Goal: Task Accomplishment & Management: Complete application form

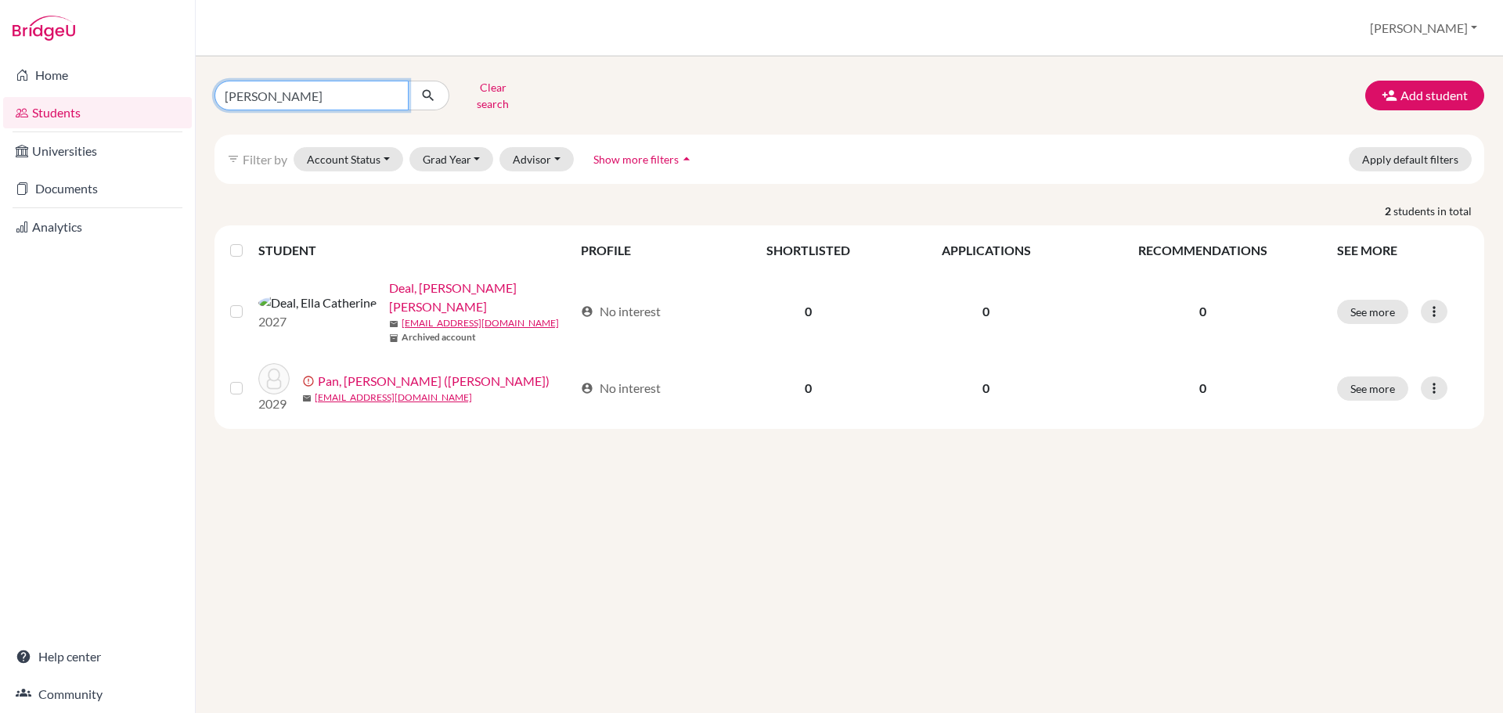
click at [348, 92] on input "[PERSON_NAME]" at bounding box center [312, 96] width 194 height 30
type input "tiew"
click button "submit" at bounding box center [428, 96] width 41 height 30
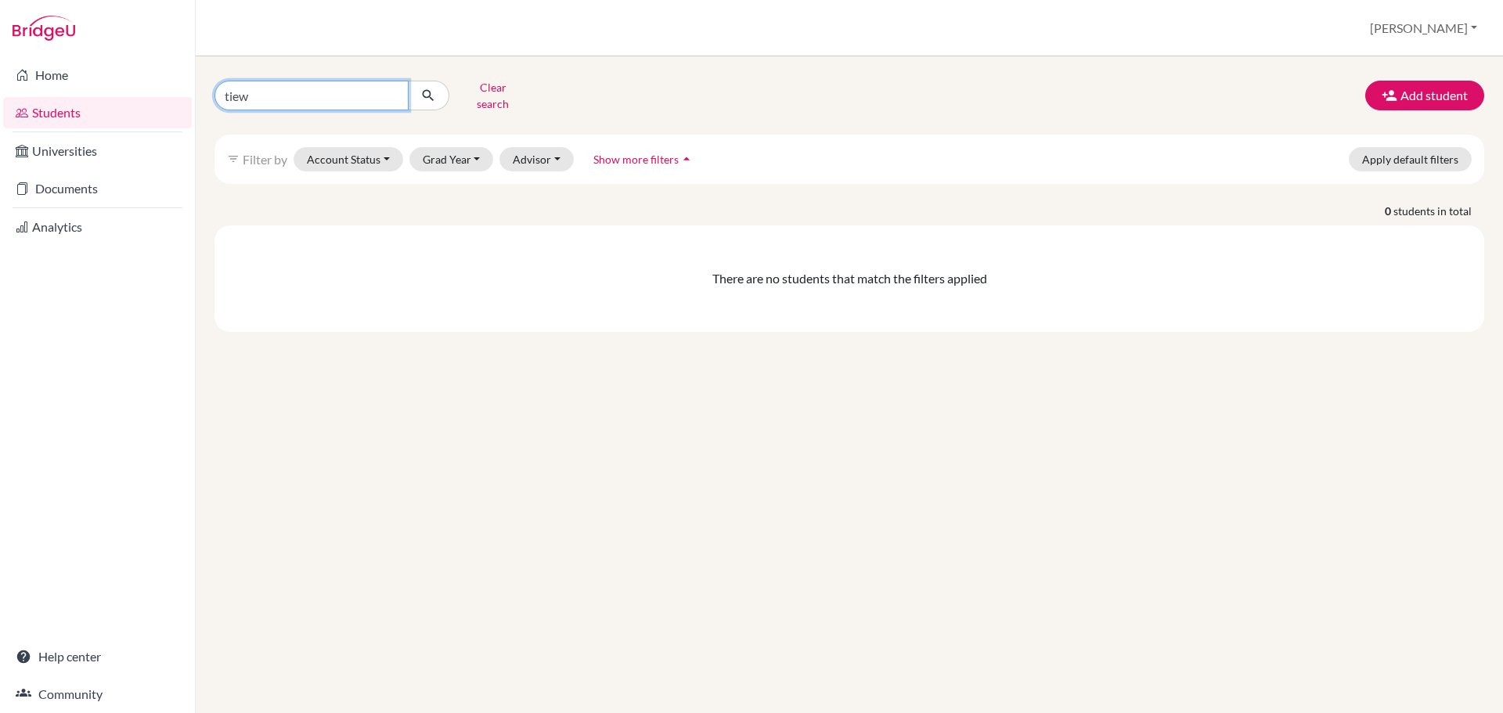
click at [297, 96] on input "tiew" at bounding box center [312, 96] width 194 height 30
click at [1440, 104] on button "Add student" at bounding box center [1425, 96] width 119 height 30
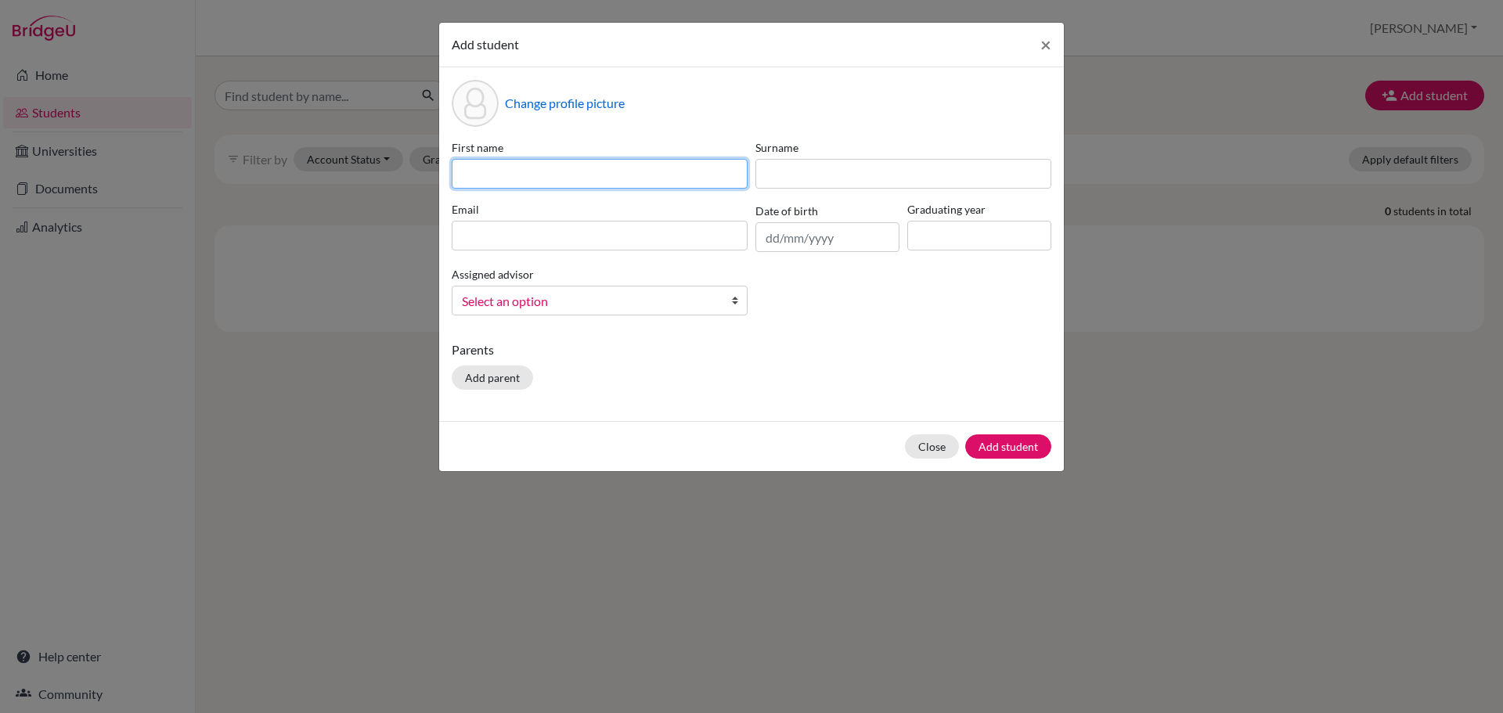
click at [557, 173] on input at bounding box center [600, 174] width 296 height 30
paste input "Nattaraphat"
type input "Nattaraphat"
click at [794, 184] on div "First name Nattaraphat Surname Email Date of birth Graduating year Assigned adv…" at bounding box center [752, 233] width 608 height 189
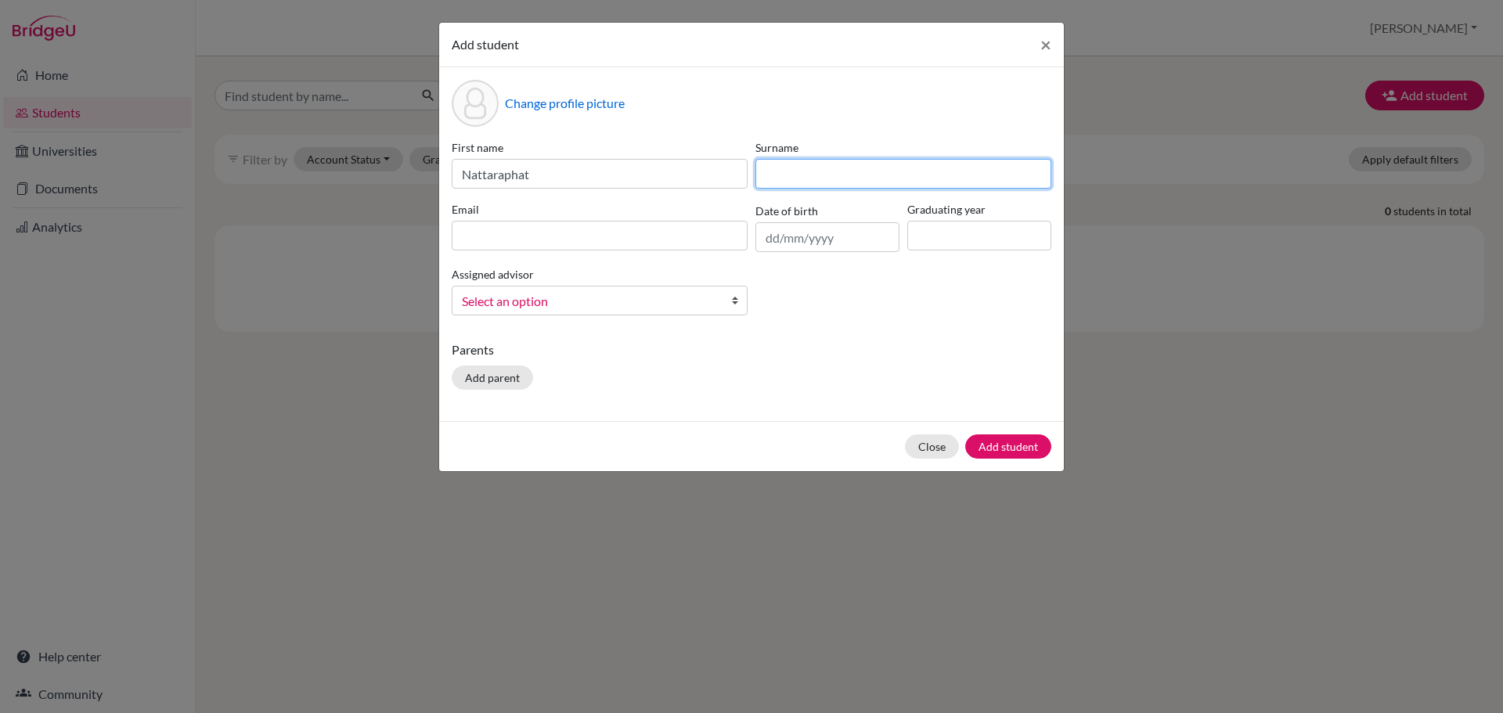
click at [828, 171] on input at bounding box center [904, 174] width 296 height 30
paste input "[PERSON_NAME]"
type input "[PERSON_NAME]"
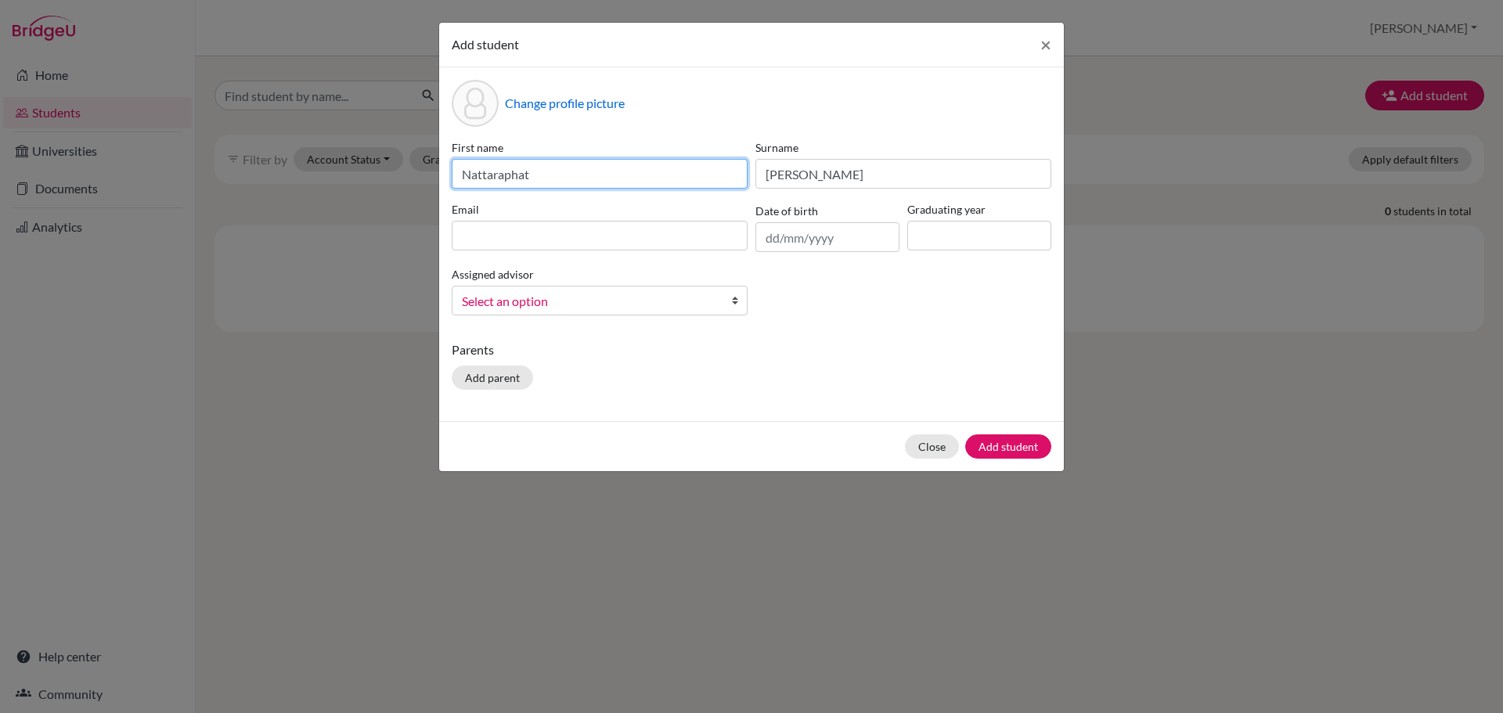
click at [650, 173] on input "Nattaraphat" at bounding box center [600, 174] width 296 height 30
type input "Nattaraphat (Tiew-Tiew)"
click at [615, 252] on div "First name [PERSON_NAME] (Tiew-Tiew) Surname [PERSON_NAME] Email Date of birth …" at bounding box center [752, 233] width 608 height 189
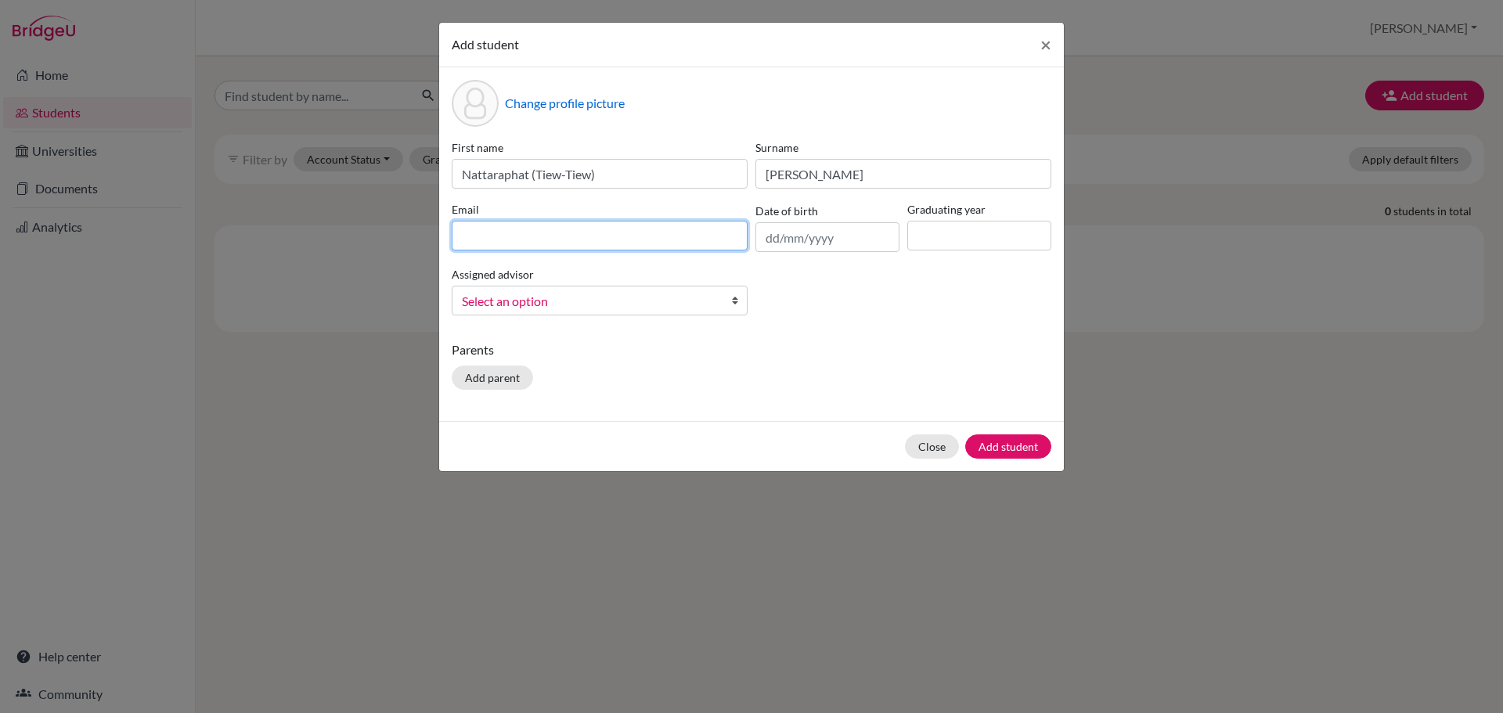
click at [617, 239] on input at bounding box center [600, 236] width 296 height 30
paste input "[EMAIL_ADDRESS][DOMAIN_NAME]"
type input "[EMAIL_ADDRESS][DOMAIN_NAME]"
click at [825, 238] on input "text" at bounding box center [828, 237] width 144 height 30
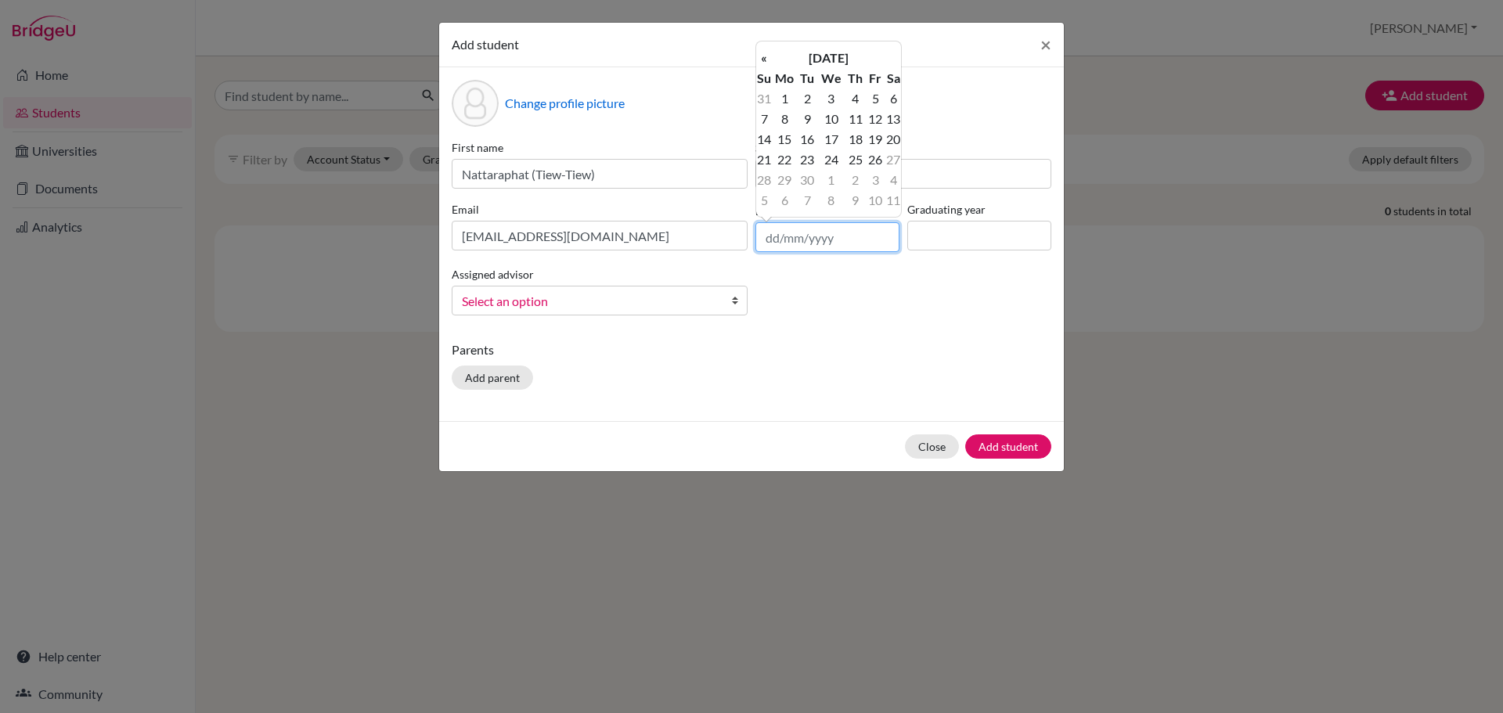
paste input "[DATE]"
click at [799, 236] on input "[DATE]" at bounding box center [828, 237] width 144 height 30
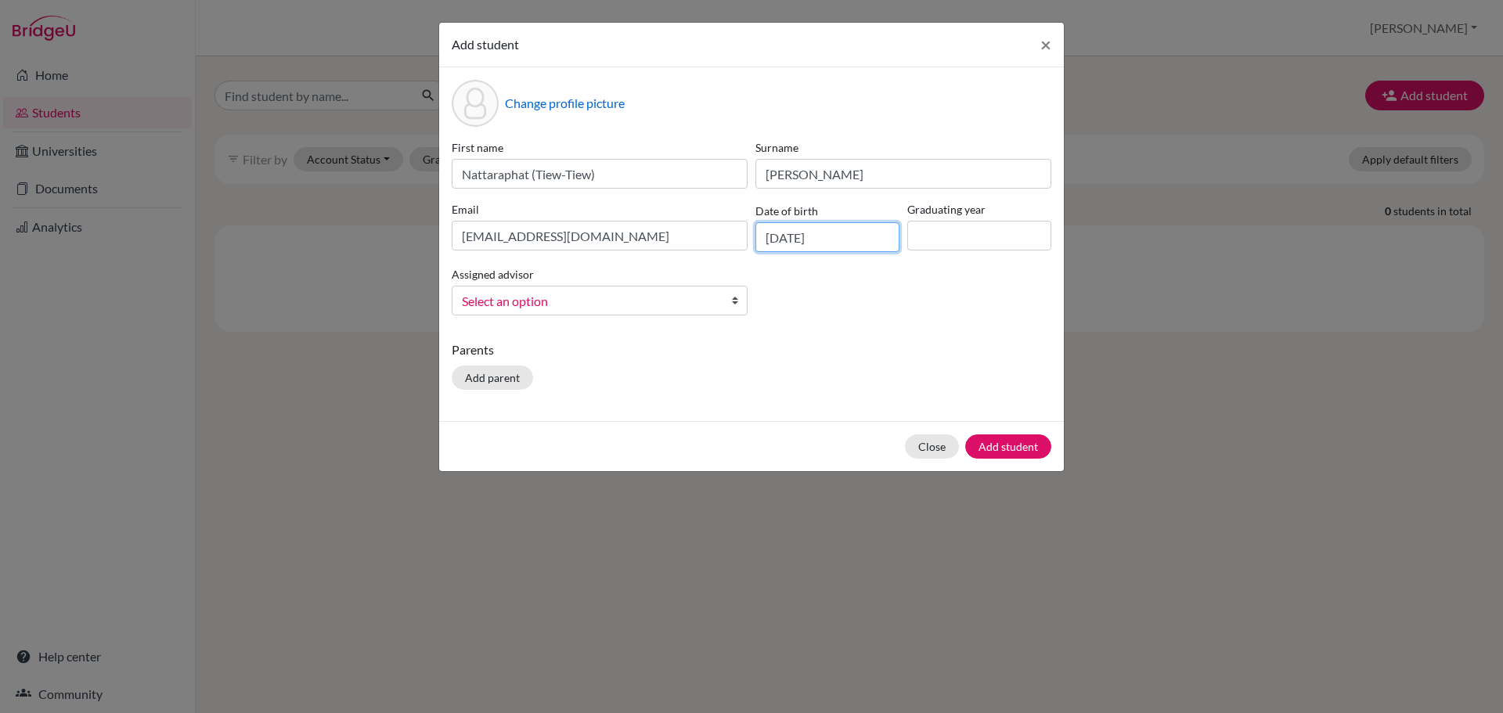
type input "[DATE]"
click at [974, 223] on input at bounding box center [980, 236] width 144 height 30
type input "2029"
click at [588, 309] on span "Select an option" at bounding box center [589, 301] width 255 height 20
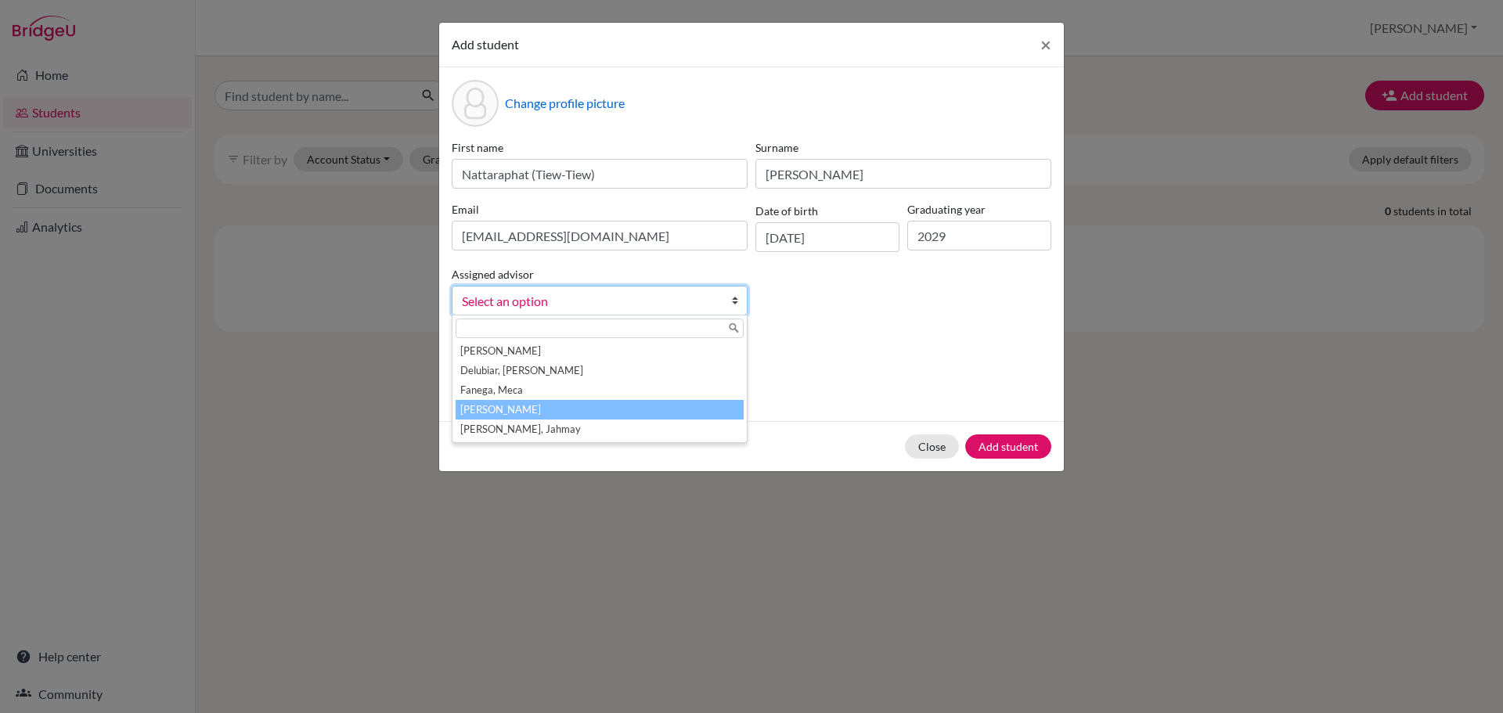
click at [569, 411] on li "[PERSON_NAME]" at bounding box center [600, 410] width 288 height 20
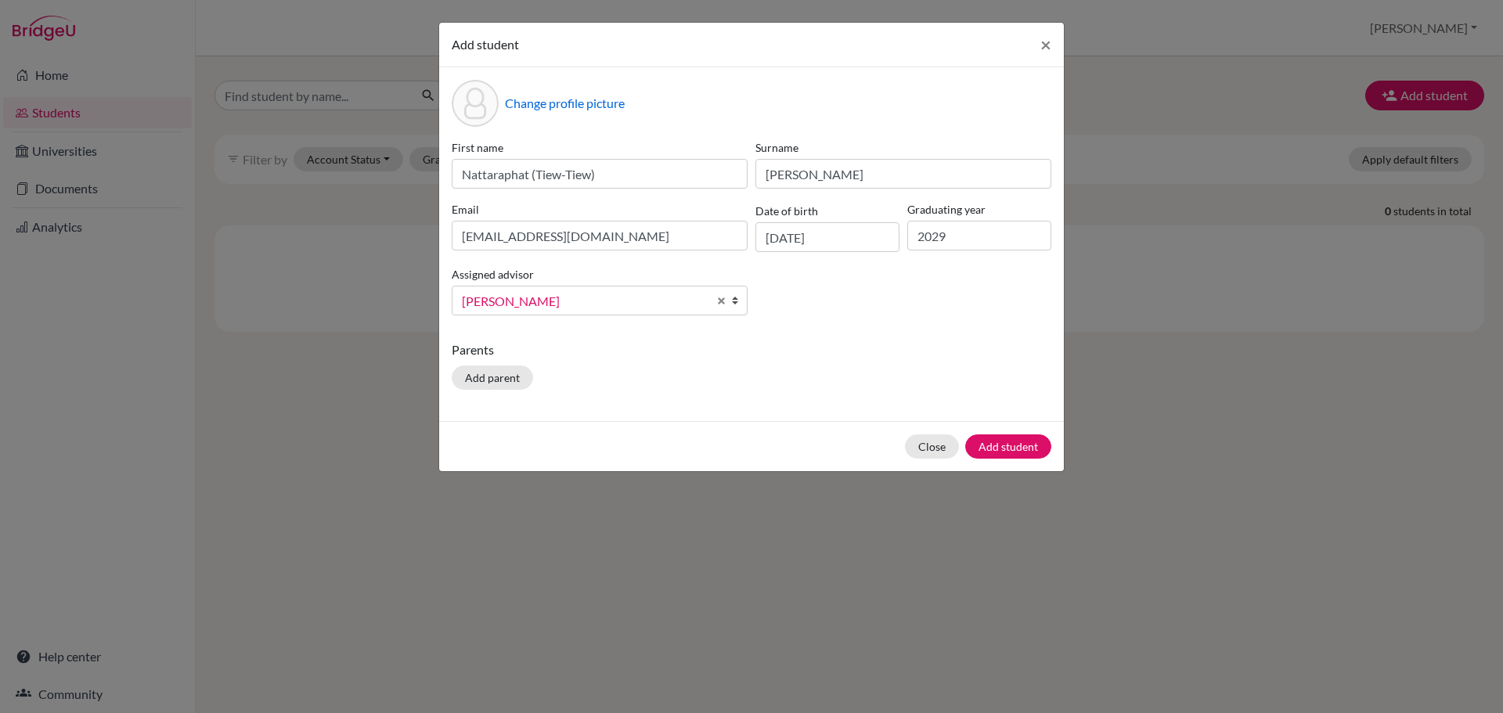
drag, startPoint x: 848, startPoint y: 354, endPoint x: 930, endPoint y: 423, distance: 107.3
click at [850, 354] on p "Parents" at bounding box center [752, 350] width 600 height 19
click at [988, 441] on button "Add student" at bounding box center [1008, 447] width 86 height 24
